Goal: Transaction & Acquisition: Purchase product/service

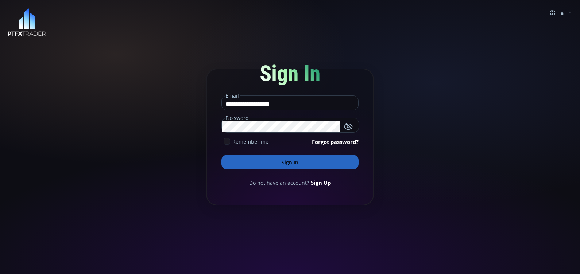
click at [226, 142] on use at bounding box center [227, 141] width 5 height 3
click at [288, 165] on button "Sign In" at bounding box center [289, 162] width 137 height 15
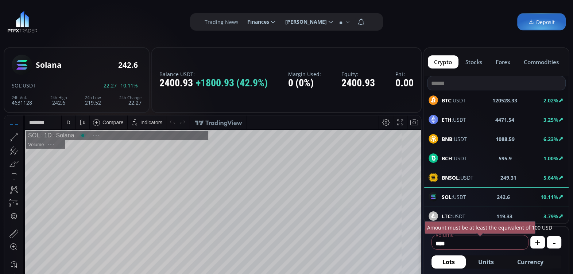
scroll to position [100, 0]
click at [65, 123] on div "D" at bounding box center [68, 123] width 6 height 14
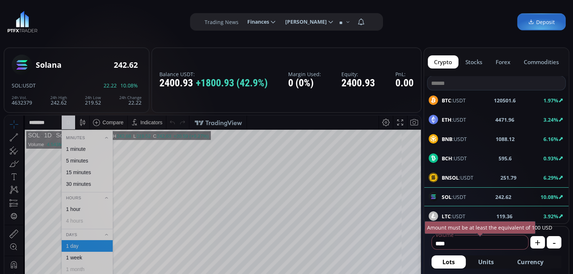
click at [88, 208] on div "1 hour" at bounding box center [87, 209] width 45 height 6
